Goal: Task Accomplishment & Management: Complete application form

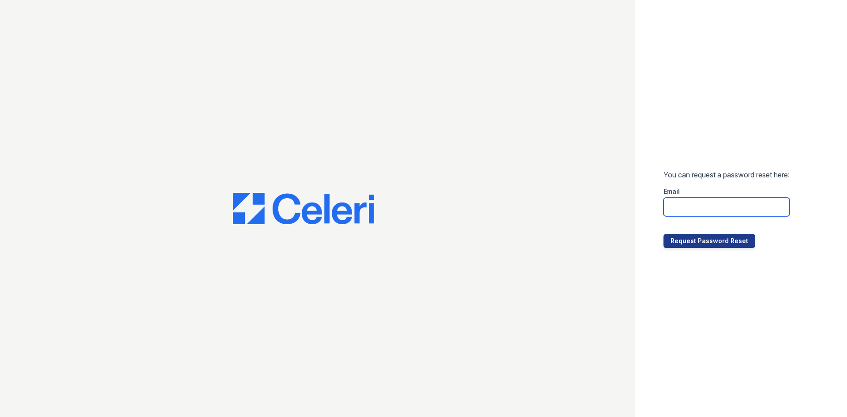
click at [667, 203] on input "email" at bounding box center [726, 207] width 126 height 19
type input "[DOMAIN_NAME][EMAIL_ADDRESS][DOMAIN_NAME]"
click at [703, 240] on button "Request Password Reset" at bounding box center [709, 241] width 92 height 14
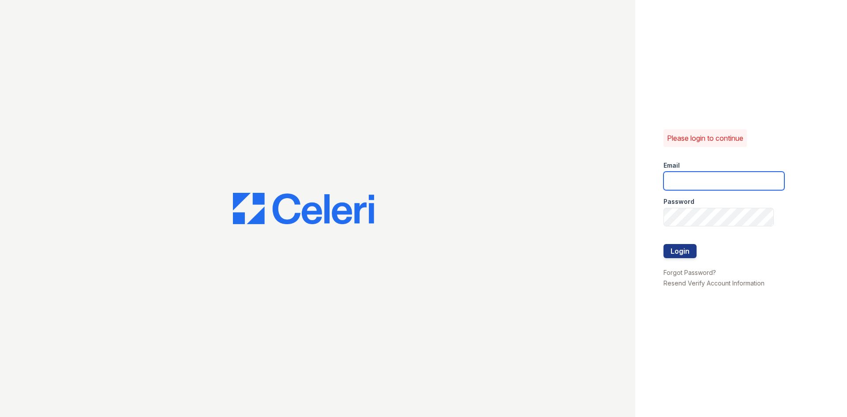
click at [700, 181] on input "email" at bounding box center [723, 181] width 121 height 19
type input "[DOMAIN_NAME][EMAIL_ADDRESS][DOMAIN_NAME]"
click at [684, 245] on button "Login" at bounding box center [679, 251] width 33 height 14
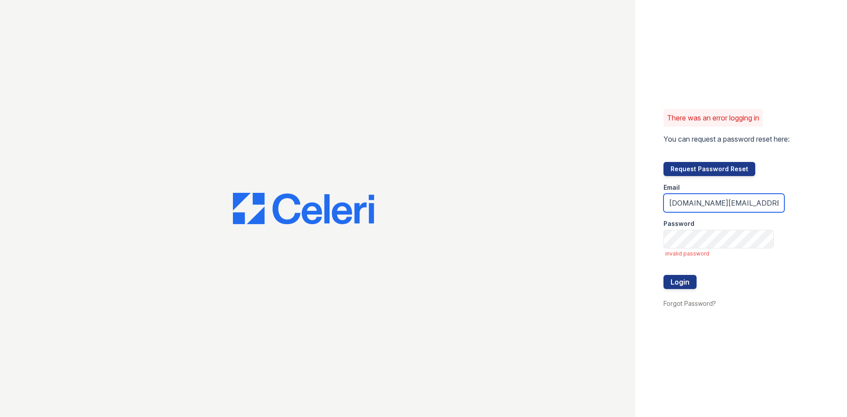
click at [732, 203] on input "[DOMAIN_NAME][EMAIL_ADDRESS][DOMAIN_NAME]" at bounding box center [723, 203] width 121 height 19
type input "[DOMAIN_NAME][EMAIL_ADDRESS][DOMAIN_NAME]"
click at [688, 284] on button "Login" at bounding box center [679, 282] width 33 height 14
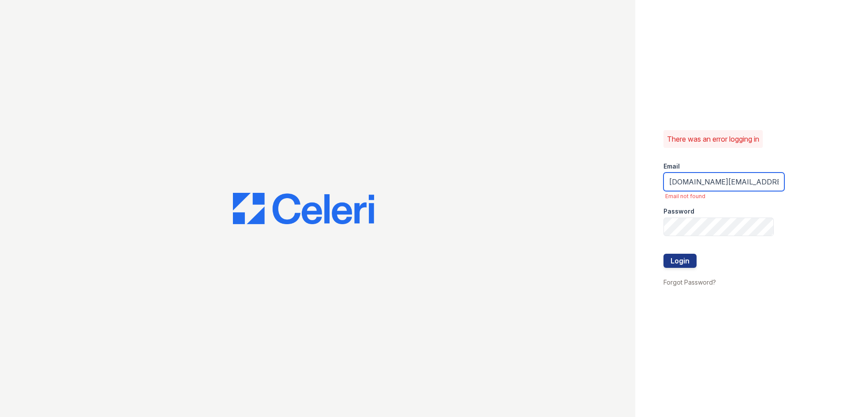
click at [733, 185] on input "[DOMAIN_NAME][EMAIL_ADDRESS][DOMAIN_NAME]" at bounding box center [723, 181] width 121 height 19
type input "[DOMAIN_NAME][EMAIL_ADDRESS][DOMAIN_NAME]"
click at [679, 255] on button "Login" at bounding box center [679, 261] width 33 height 14
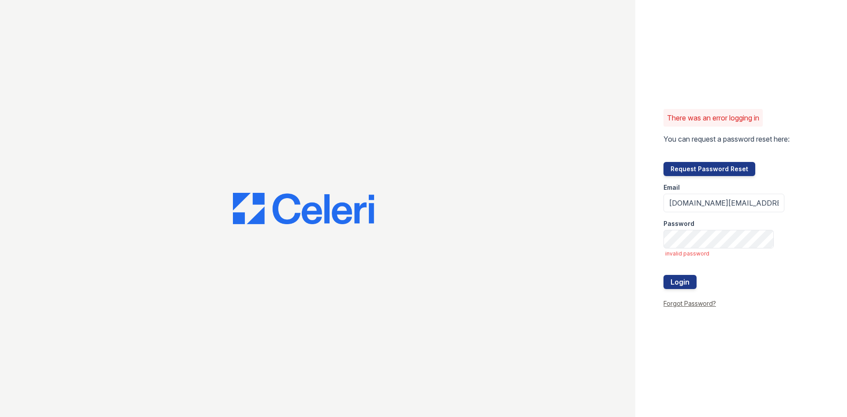
click at [682, 302] on link "Forgot Password?" at bounding box center [689, 302] width 52 height 7
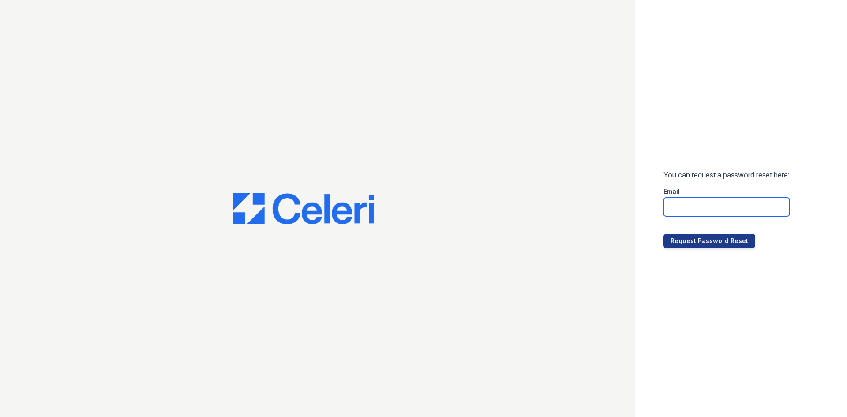
click at [722, 209] on input "email" at bounding box center [726, 207] width 126 height 19
type input "[DOMAIN_NAME][EMAIL_ADDRESS][DOMAIN_NAME]"
click at [703, 242] on button "Request Password Reset" at bounding box center [709, 241] width 92 height 14
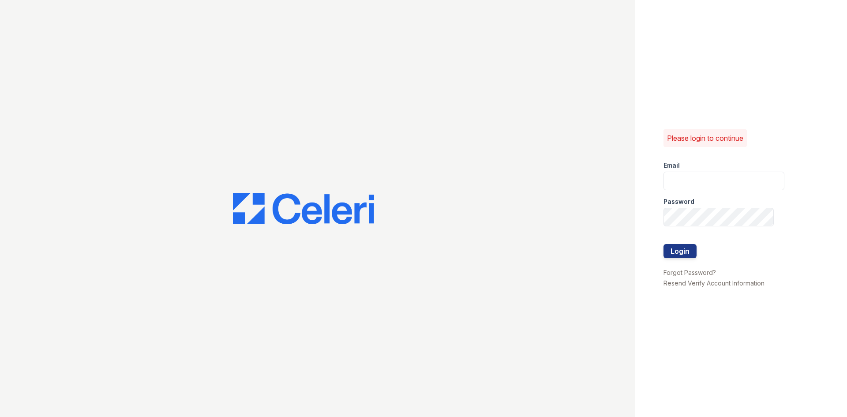
click at [698, 190] on div "Password" at bounding box center [723, 199] width 121 height 18
click at [697, 180] on input "email" at bounding box center [723, 181] width 121 height 19
type input "[DOMAIN_NAME][EMAIL_ADDRESS][DOMAIN_NAME]"
click at [498, 224] on div "Please login to continue Email [DOMAIN_NAME][EMAIL_ADDRESS][DOMAIN_NAME] Passwo…" at bounding box center [423, 208] width 847 height 417
click at [667, 254] on button "Login" at bounding box center [679, 251] width 33 height 14
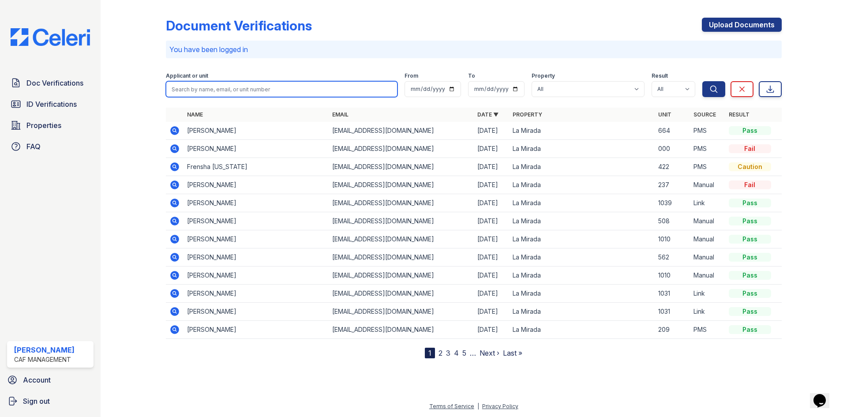
click at [317, 90] on input "search" at bounding box center [282, 89] width 232 height 16
type input "alapati"
click at [702, 81] on button "Search" at bounding box center [713, 89] width 23 height 16
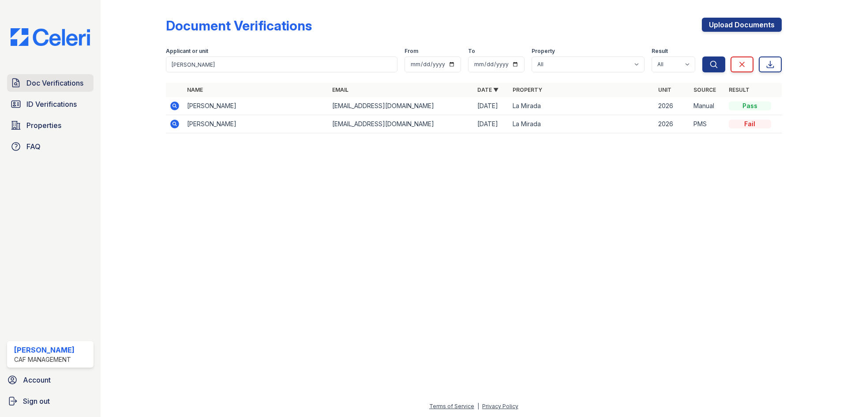
click at [56, 85] on span "Doc Verifications" at bounding box center [54, 83] width 57 height 11
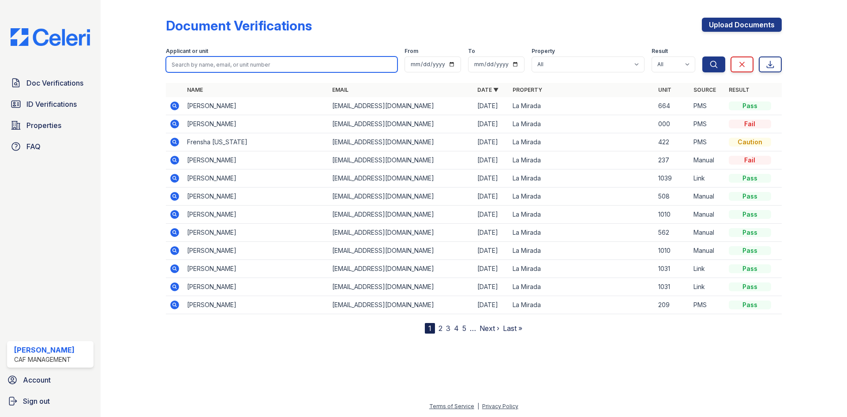
click at [230, 63] on input "search" at bounding box center [282, 64] width 232 height 16
type input "alapati"
click at [702, 56] on button "Search" at bounding box center [713, 64] width 23 height 16
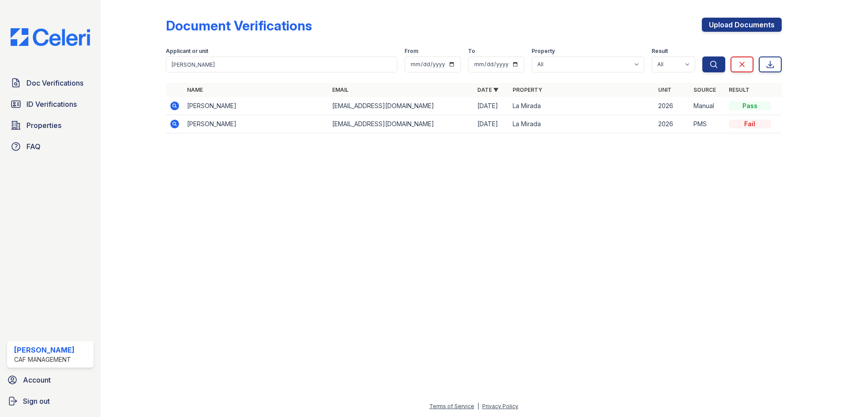
click at [219, 108] on td "Sasidhar Alapati" at bounding box center [255, 106] width 145 height 18
click at [177, 107] on icon at bounding box center [174, 105] width 9 height 9
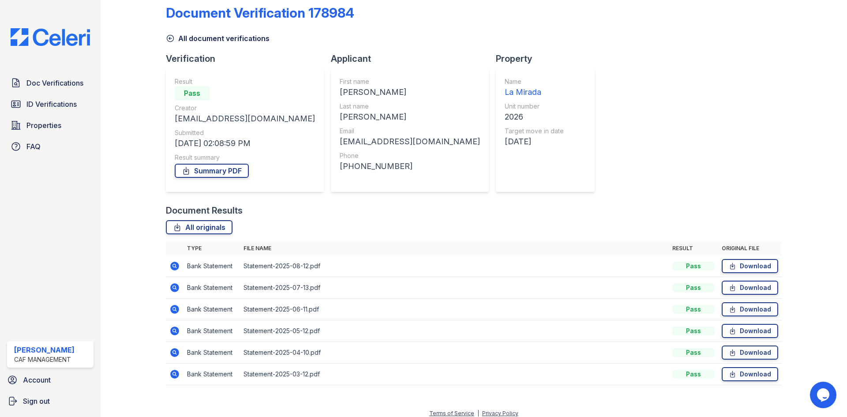
scroll to position [20, 0]
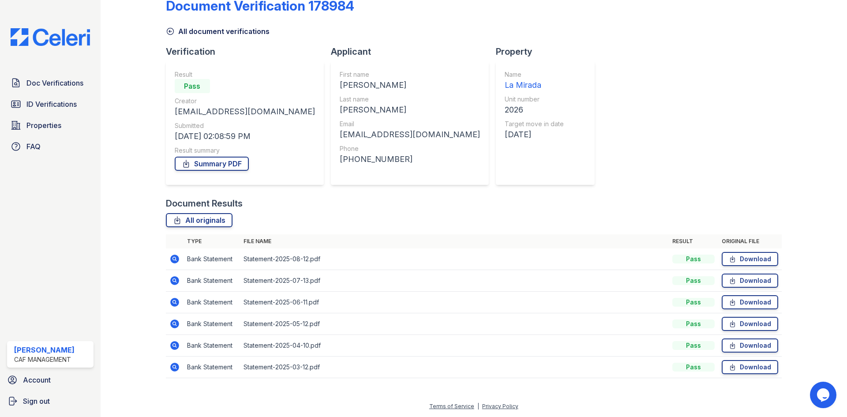
click at [170, 33] on icon at bounding box center [170, 31] width 9 height 9
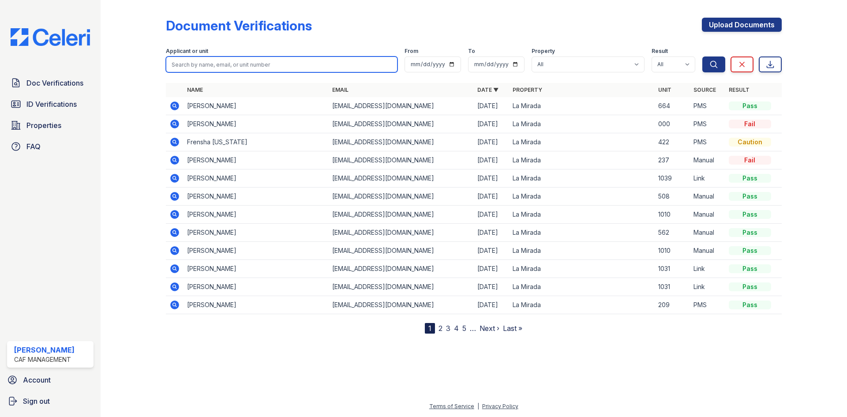
click at [273, 57] on input "search" at bounding box center [282, 64] width 232 height 16
type input "[PERSON_NAME]"
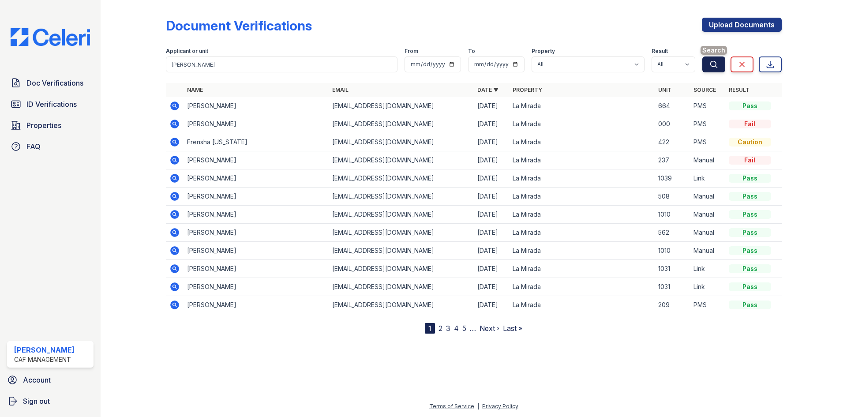
click at [711, 62] on icon "submit" at bounding box center [713, 64] width 9 height 9
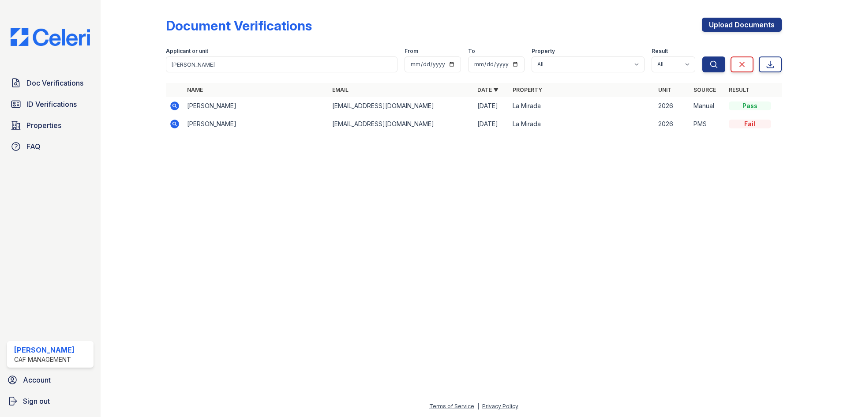
click at [579, 105] on td "La Mirada" at bounding box center [581, 106] width 145 height 18
click at [223, 105] on td "[PERSON_NAME]" at bounding box center [255, 106] width 145 height 18
click at [170, 104] on icon at bounding box center [174, 106] width 11 height 11
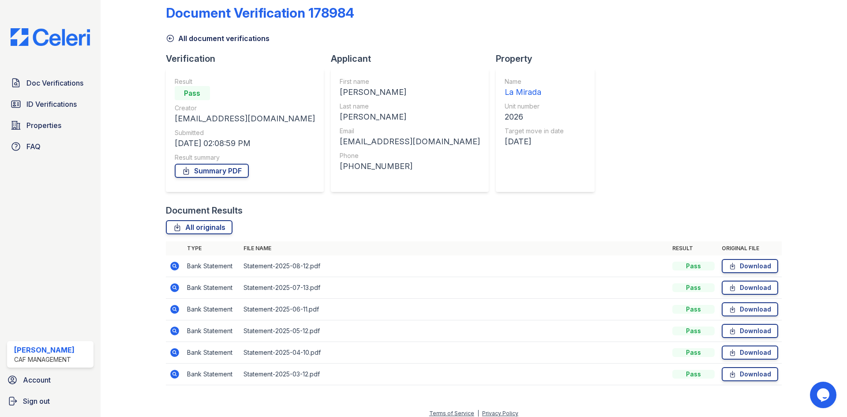
scroll to position [20, 0]
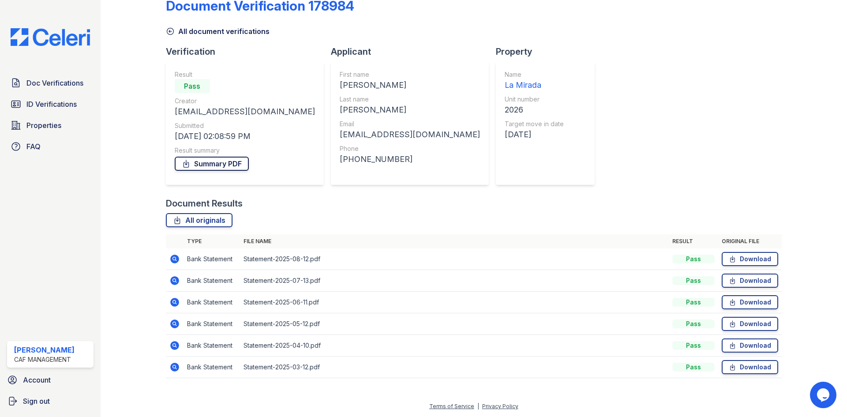
click at [220, 165] on link "Summary PDF" at bounding box center [212, 164] width 74 height 14
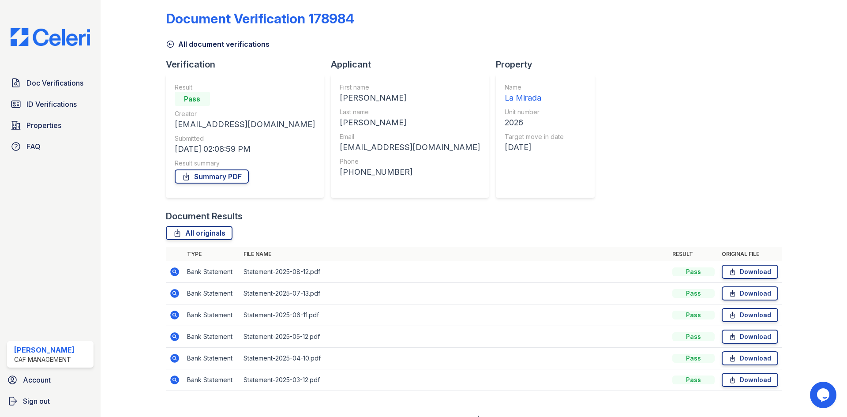
scroll to position [0, 0]
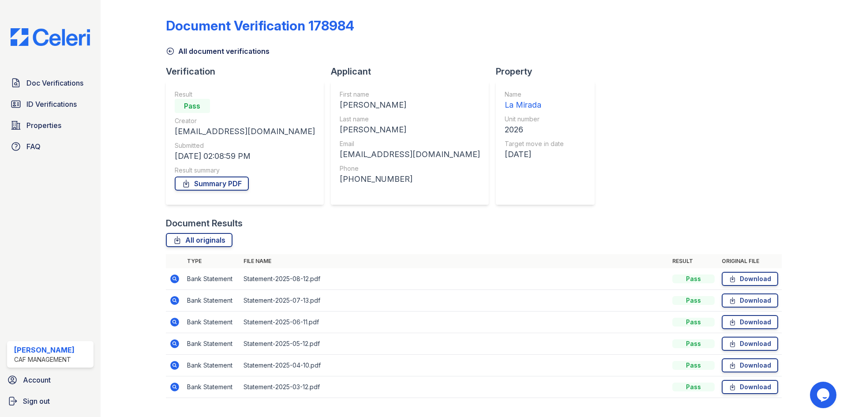
click at [169, 49] on icon at bounding box center [170, 51] width 9 height 9
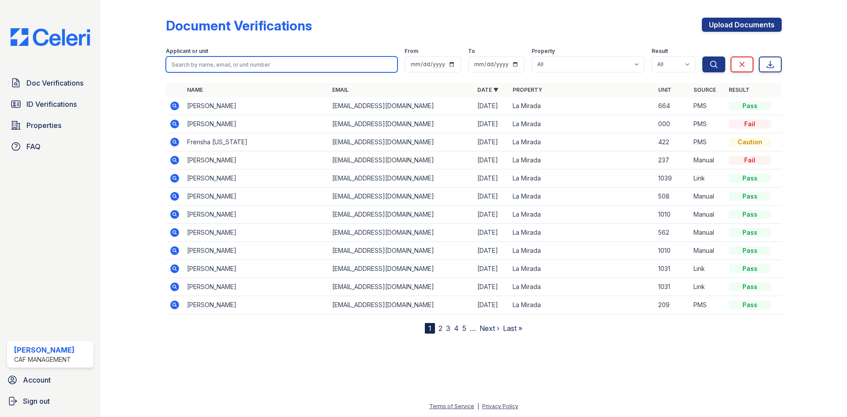
click at [247, 64] on input "search" at bounding box center [282, 64] width 232 height 16
type input "alapati"
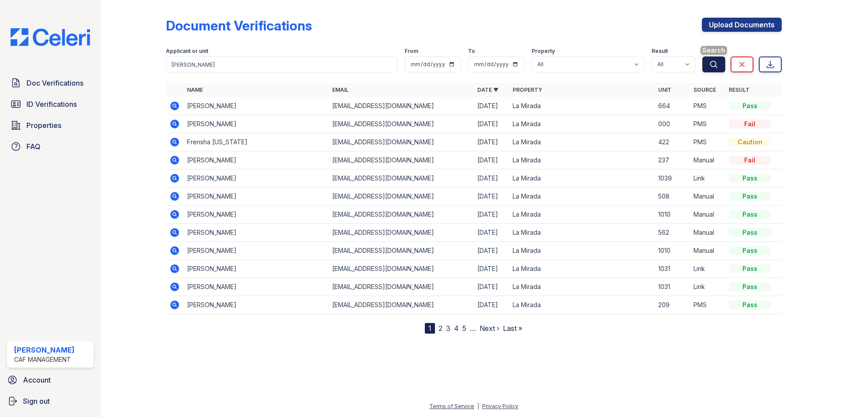
click at [722, 64] on button "Search" at bounding box center [713, 64] width 23 height 16
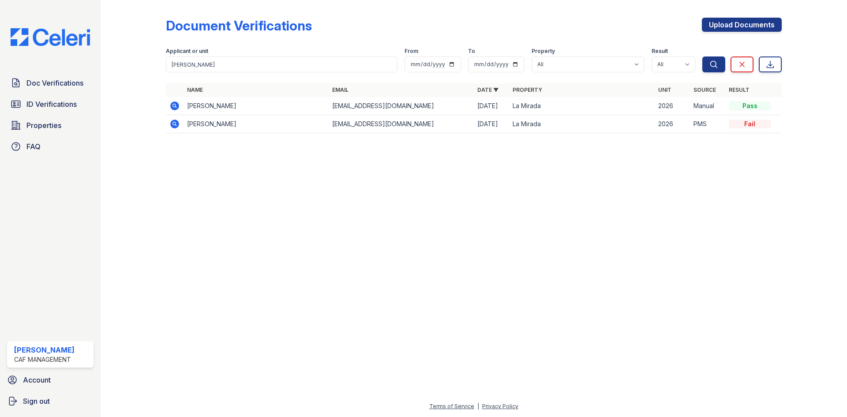
click at [274, 130] on td "Sasidhar Alapati" at bounding box center [255, 124] width 145 height 18
click at [221, 128] on td "Sasidhar Alapati" at bounding box center [255, 124] width 145 height 18
click at [221, 123] on td "Sasidhar Alapati" at bounding box center [255, 124] width 145 height 18
click at [175, 121] on icon at bounding box center [174, 124] width 9 height 9
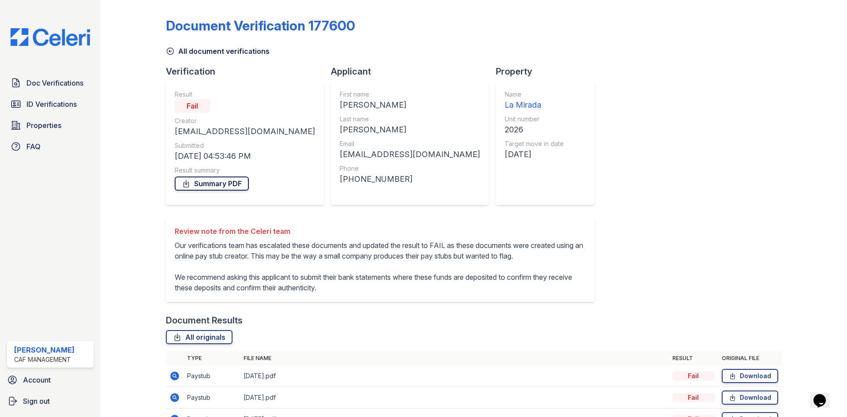
click at [221, 181] on link "Summary PDF" at bounding box center [212, 183] width 74 height 14
click at [45, 121] on span "Properties" at bounding box center [43, 125] width 35 height 11
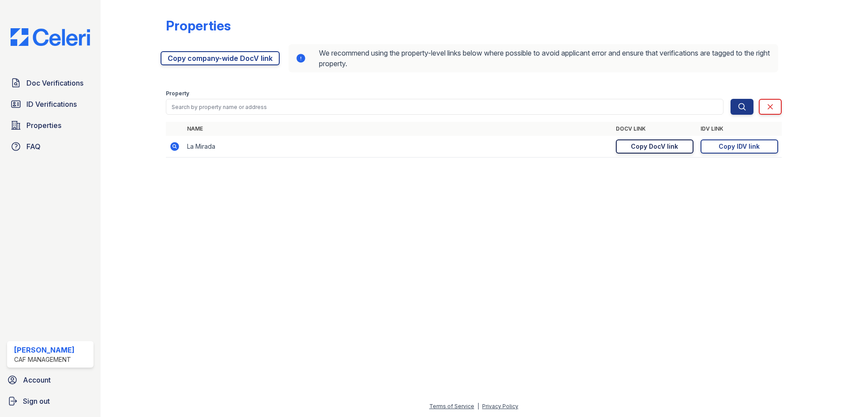
click at [662, 144] on div "Copy DocV link" at bounding box center [654, 146] width 47 height 9
click at [56, 86] on span "Doc Verifications" at bounding box center [54, 83] width 57 height 11
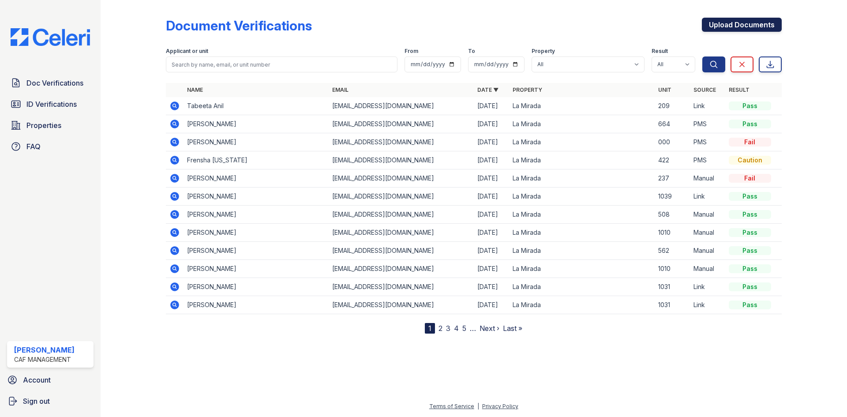
click at [744, 31] on link "Upload Documents" at bounding box center [742, 25] width 80 height 14
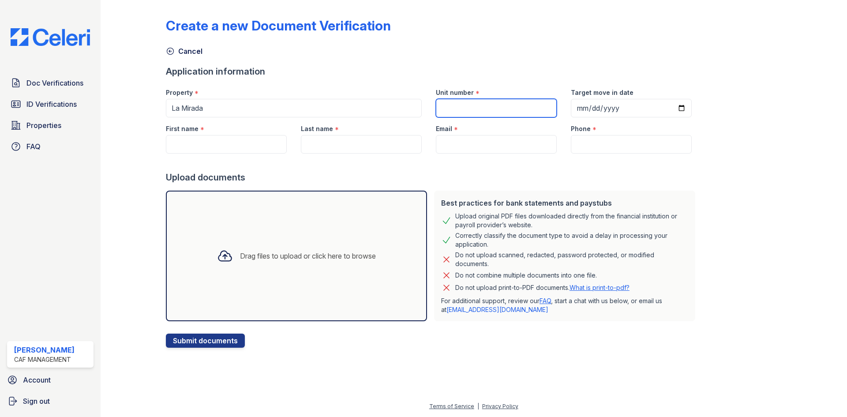
click at [443, 107] on input "Unit number" at bounding box center [496, 108] width 121 height 19
type input "2"
type input "2026"
click at [596, 113] on input "Target move in date" at bounding box center [631, 108] width 121 height 19
click at [671, 109] on input "Target move in date" at bounding box center [631, 108] width 121 height 19
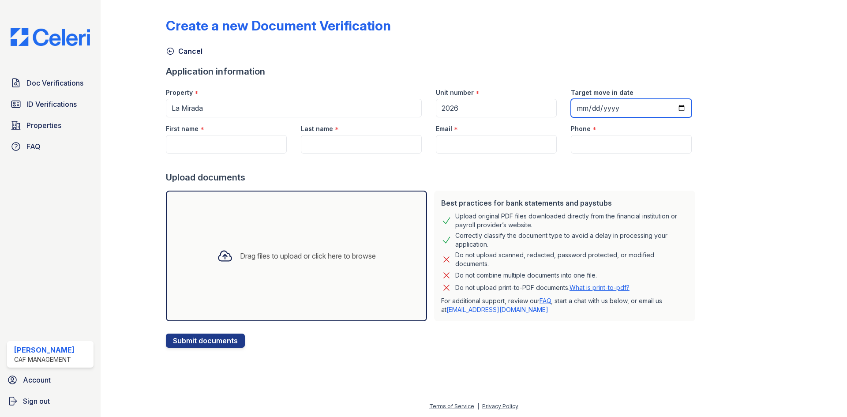
type input "2025-09-05"
click at [237, 152] on input "First name" at bounding box center [226, 144] width 121 height 19
paste input "Alapati, Sasidhar"
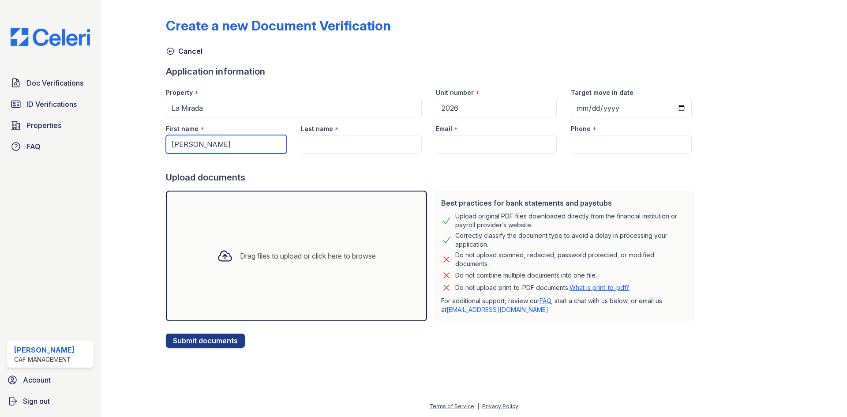
drag, startPoint x: 199, startPoint y: 145, endPoint x: 171, endPoint y: 145, distance: 27.8
click at [171, 145] on input "Alapati, Sasidhar" at bounding box center [226, 144] width 121 height 19
type input "[PERSON_NAME]"
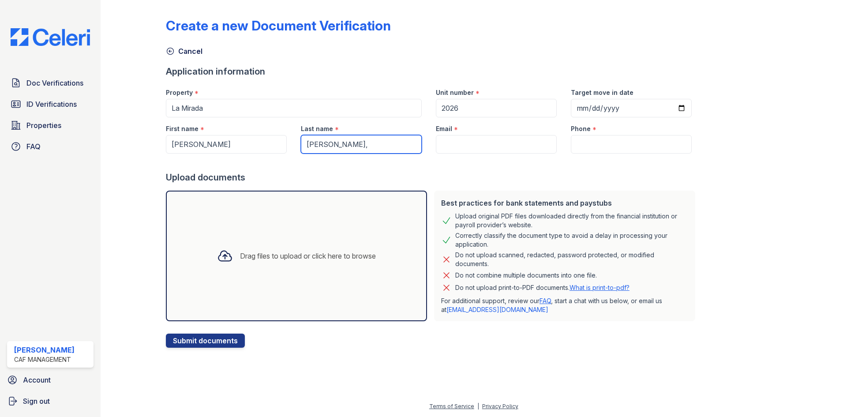
click at [347, 145] on input "Alapati," at bounding box center [361, 144] width 121 height 19
click at [343, 145] on input "Alapati," at bounding box center [361, 144] width 121 height 19
click at [294, 137] on div "Last name * Alapati," at bounding box center [361, 135] width 135 height 36
click at [346, 142] on input "Alapati," at bounding box center [361, 144] width 121 height 19
type input "[PERSON_NAME]"
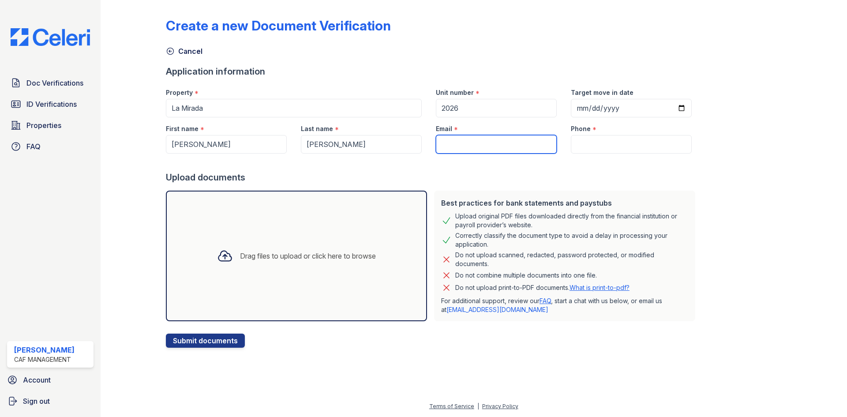
click at [508, 148] on input "Email" at bounding box center [496, 144] width 121 height 19
paste input "[EMAIL_ADDRESS][DOMAIN_NAME]"
type input "[EMAIL_ADDRESS][DOMAIN_NAME]"
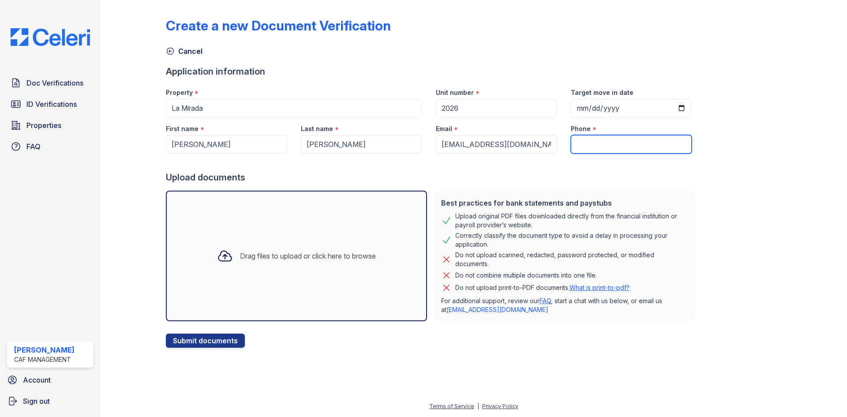
click at [588, 144] on input "Phone" at bounding box center [631, 144] width 121 height 19
paste input "(330) 431-2391"
type input "(330) 431-2391"
click at [322, 240] on div "Drag files to upload or click here to browse" at bounding box center [296, 256] width 261 height 131
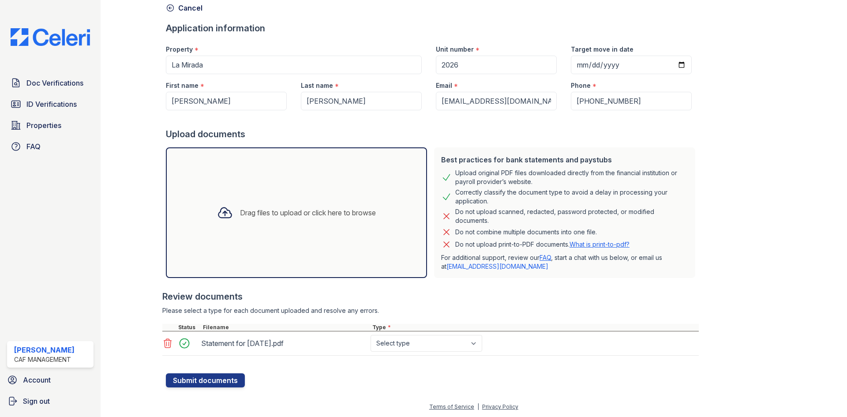
scroll to position [44, 0]
click at [214, 375] on button "Submit documents" at bounding box center [205, 380] width 79 height 14
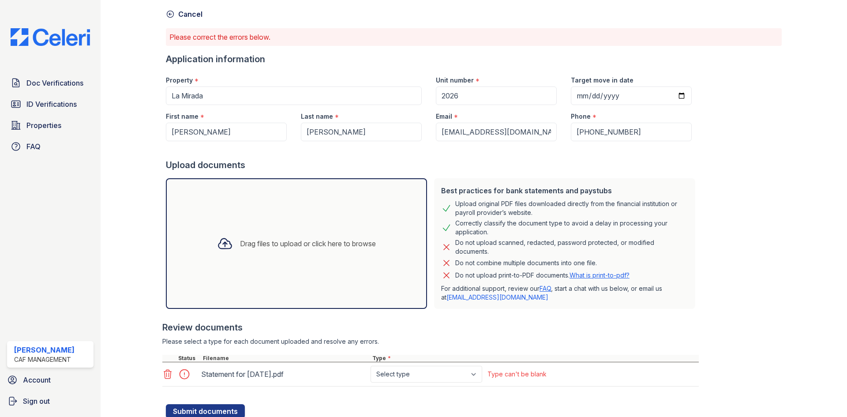
scroll to position [68, 0]
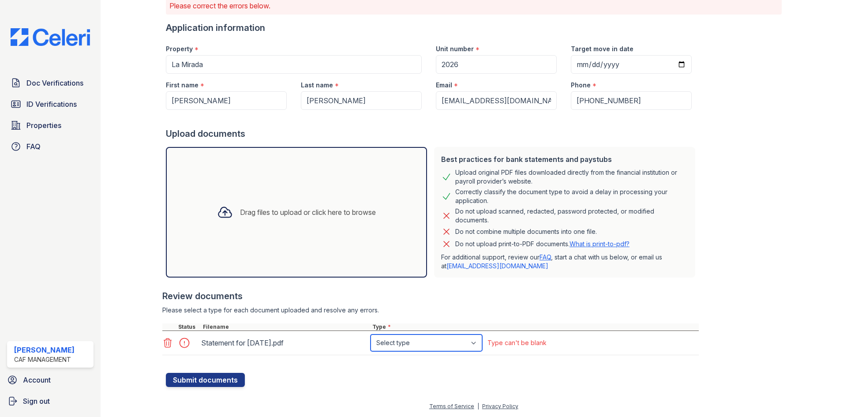
click at [387, 343] on select "Select type Paystub Bank Statement Offer Letter Tax Documents Benefit Award Let…" at bounding box center [426, 342] width 112 height 17
select select "bank_statement"
click at [370, 334] on select "Select type Paystub Bank Statement Offer Letter Tax Documents Benefit Award Let…" at bounding box center [426, 342] width 112 height 17
click at [172, 344] on icon at bounding box center [167, 342] width 11 height 11
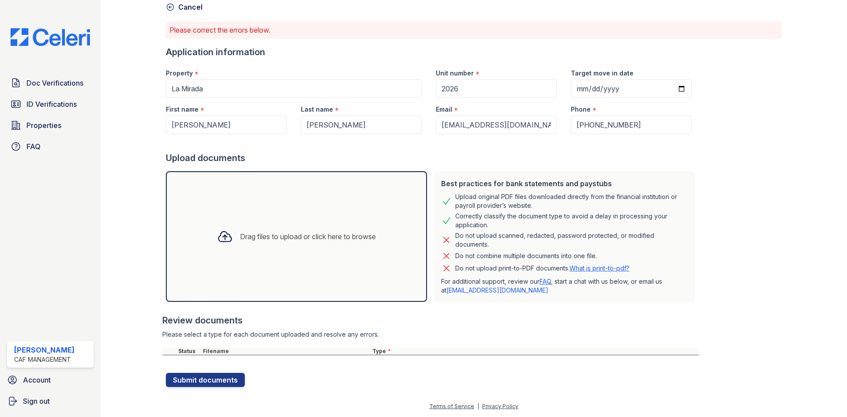
scroll to position [44, 0]
click at [224, 249] on div "Drag files to upload or click here to browse" at bounding box center [296, 236] width 173 height 30
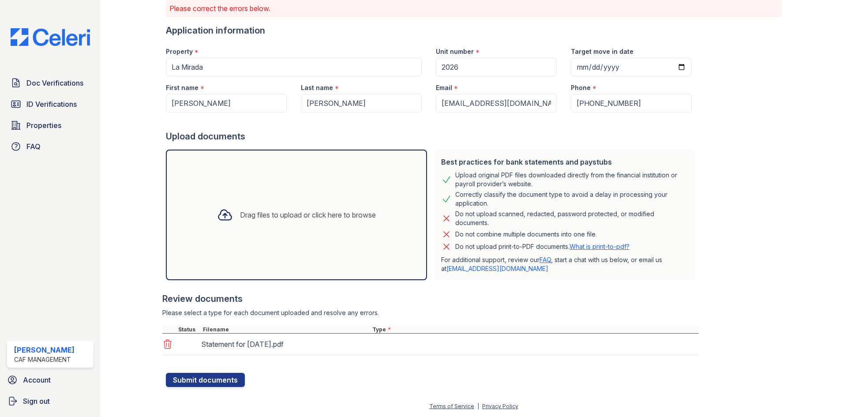
scroll to position [68, 0]
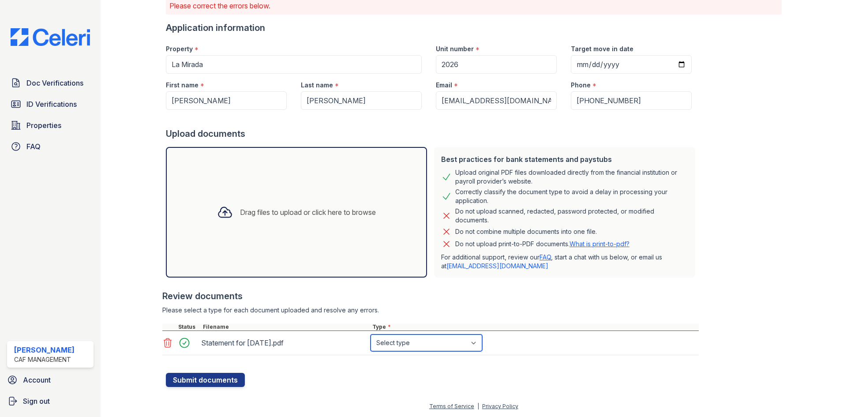
click at [418, 344] on select "Select type Paystub Bank Statement Offer Letter Tax Documents Benefit Award Let…" at bounding box center [426, 342] width 112 height 17
select select "paystub"
click at [370, 334] on select "Select type Paystub Bank Statement Offer Letter Tax Documents Benefit Award Let…" at bounding box center [426, 342] width 112 height 17
click at [196, 381] on button "Submit documents" at bounding box center [205, 380] width 79 height 14
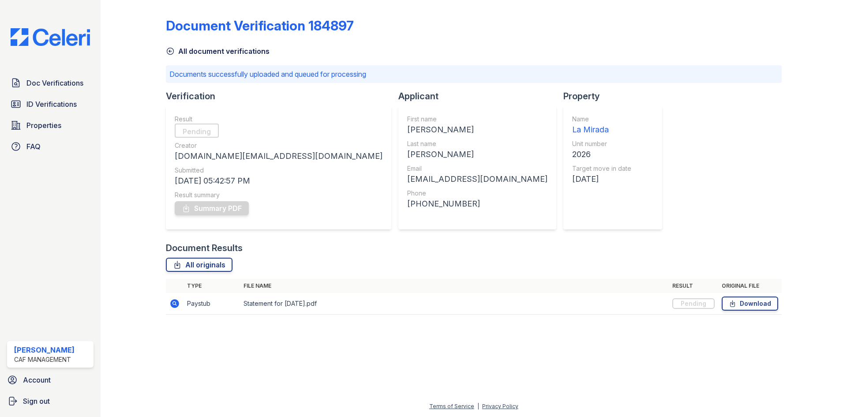
click at [168, 53] on icon at bounding box center [170, 51] width 9 height 9
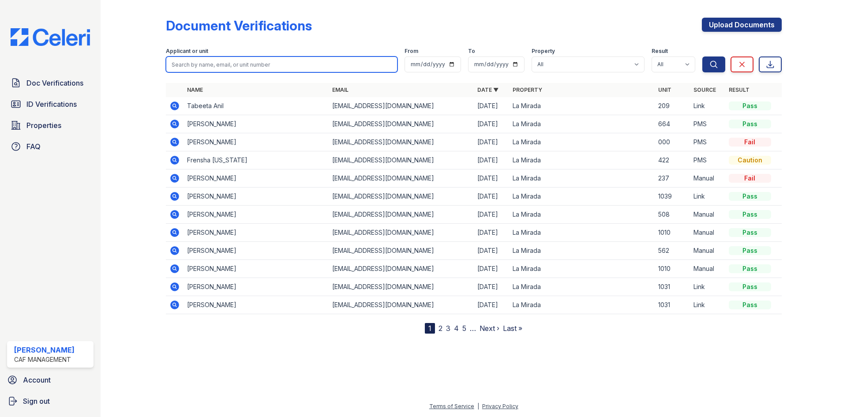
click at [302, 70] on input "search" at bounding box center [282, 64] width 232 height 16
click at [236, 68] on input "search" at bounding box center [282, 64] width 232 height 16
type input "alapati"
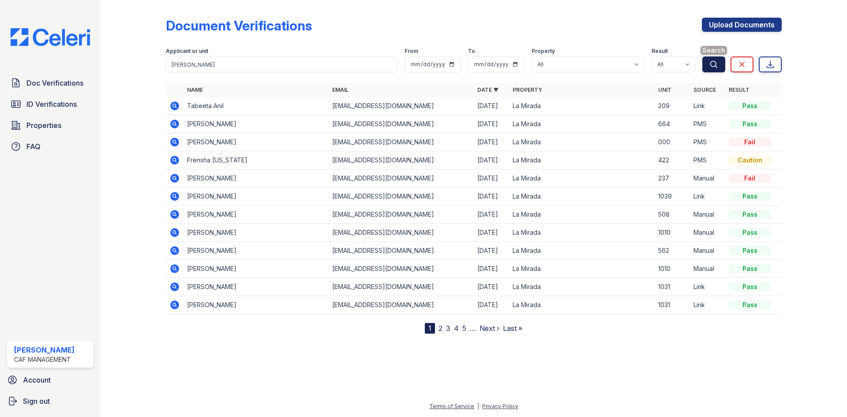
click at [717, 62] on icon "submit" at bounding box center [713, 64] width 9 height 9
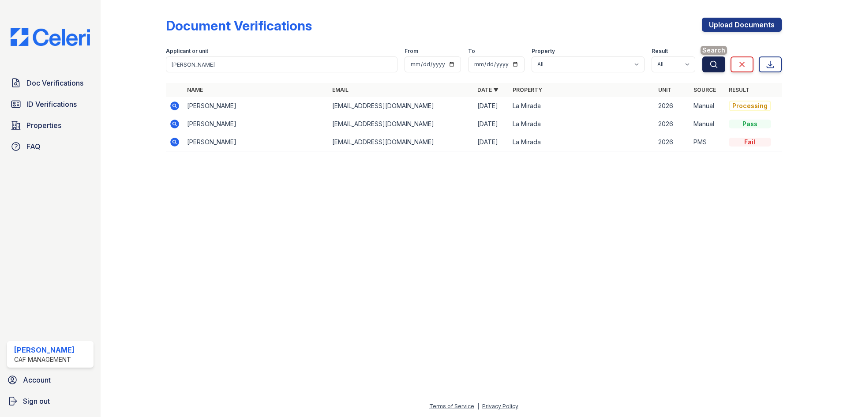
click at [707, 65] on button "Search" at bounding box center [713, 64] width 23 height 16
click at [218, 102] on td "Sasidhar Alapati" at bounding box center [255, 106] width 145 height 18
click at [176, 103] on icon at bounding box center [174, 105] width 9 height 9
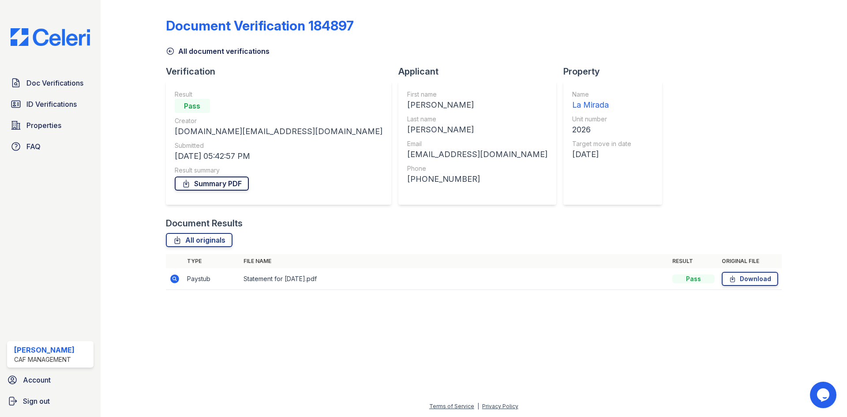
click at [202, 181] on link "Summary PDF" at bounding box center [212, 183] width 74 height 14
